Goal: Find specific page/section: Find specific page/section

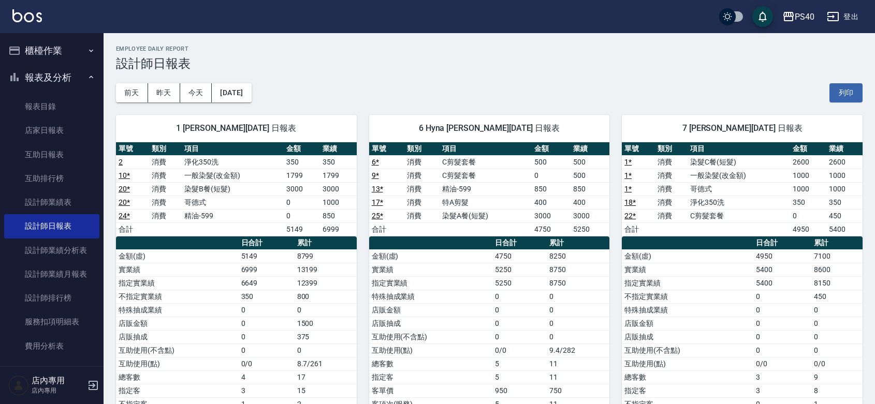
click at [630, 82] on div "[DATE] [DATE] [DATE] [DATE] 列印" at bounding box center [489, 93] width 747 height 44
click at [664, 91] on div "[DATE] [DATE] [DATE] [DATE] 列印" at bounding box center [489, 93] width 747 height 44
click at [624, 65] on h3 "設計師日報表" at bounding box center [489, 63] width 747 height 14
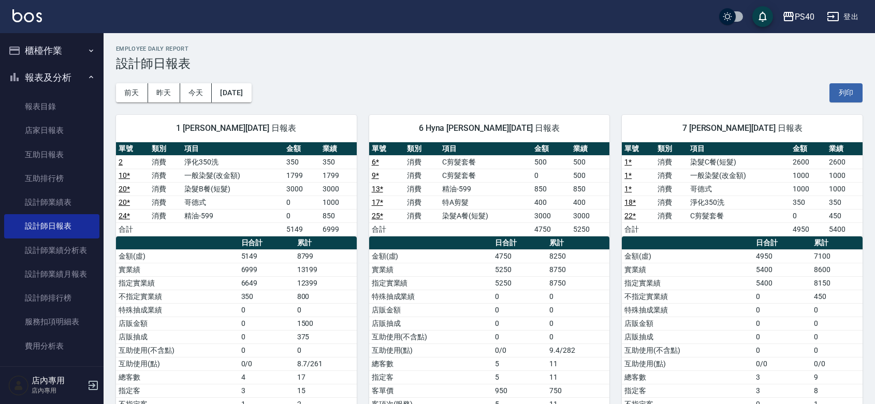
click at [624, 65] on h3 "設計師日報表" at bounding box center [489, 63] width 747 height 14
click at [511, 55] on div "Employee Daily Report 設計師日報表" at bounding box center [489, 58] width 747 height 25
click at [605, 84] on div "[DATE] [DATE] [DATE] [DATE] 列印" at bounding box center [489, 93] width 747 height 44
click at [721, 68] on h3 "設計師日報表" at bounding box center [489, 63] width 747 height 14
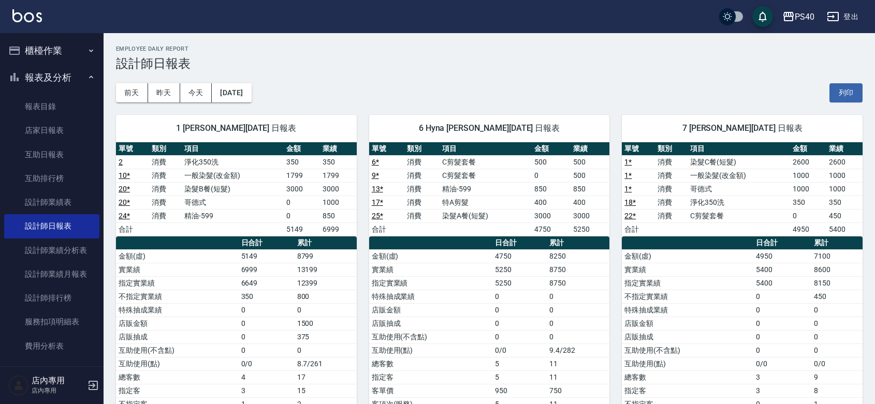
click at [721, 68] on h3 "設計師日報表" at bounding box center [489, 63] width 747 height 14
